Goal: Information Seeking & Learning: Learn about a topic

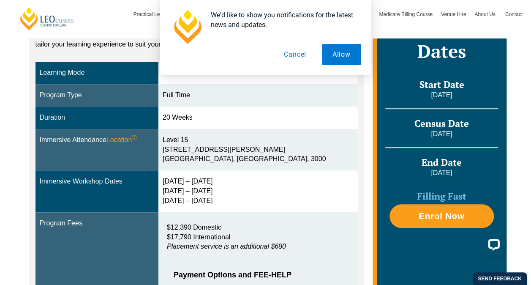
click at [293, 56] on button "Cancel" at bounding box center [294, 54] width 43 height 21
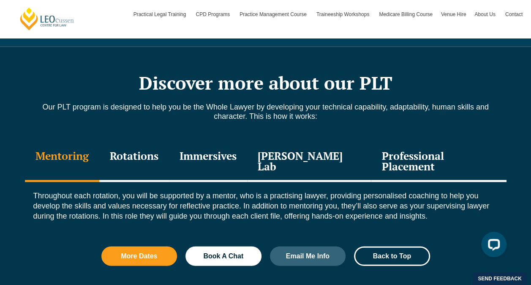
scroll to position [929, 0]
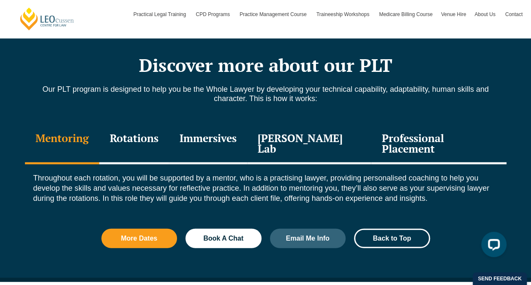
click at [153, 140] on div "Rotations" at bounding box center [134, 144] width 70 height 40
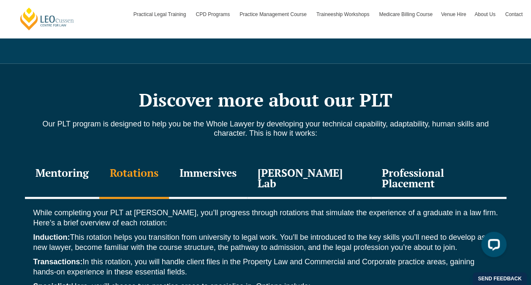
scroll to position [886, 0]
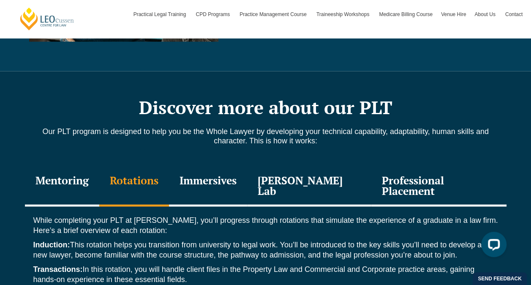
click at [223, 180] on div "Immersives" at bounding box center [208, 186] width 78 height 40
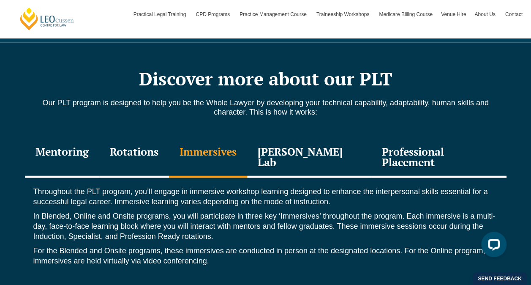
scroll to position [929, 0]
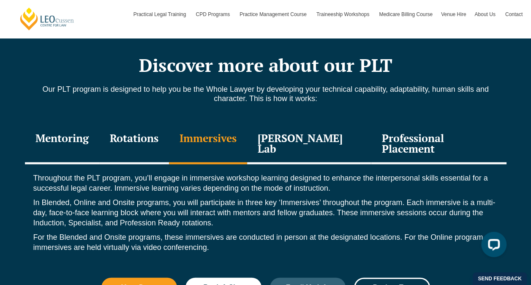
click at [314, 138] on div "Leo Justice Lab" at bounding box center [309, 144] width 124 height 40
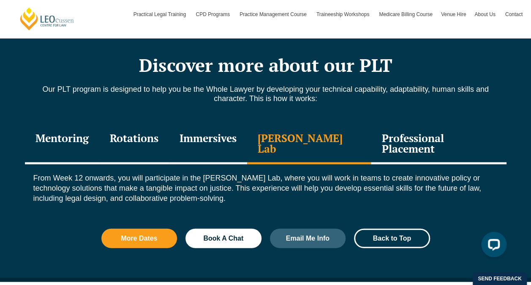
click at [406, 136] on div "Professional Placement" at bounding box center [438, 144] width 135 height 40
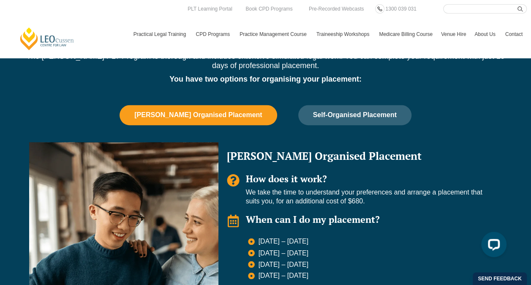
scroll to position [507, 0]
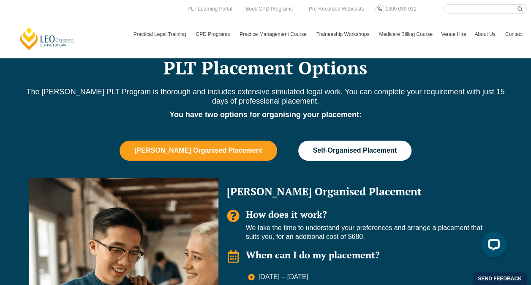
click at [350, 148] on span "Self-Organised Placement" at bounding box center [355, 150] width 84 height 8
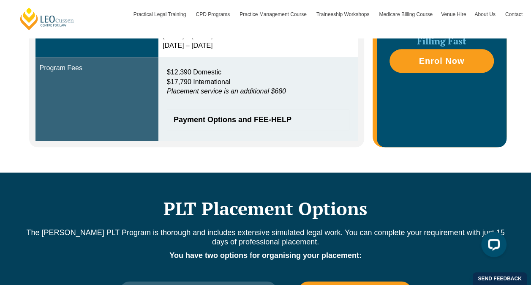
scroll to position [464, 0]
